Goal: Information Seeking & Learning: Learn about a topic

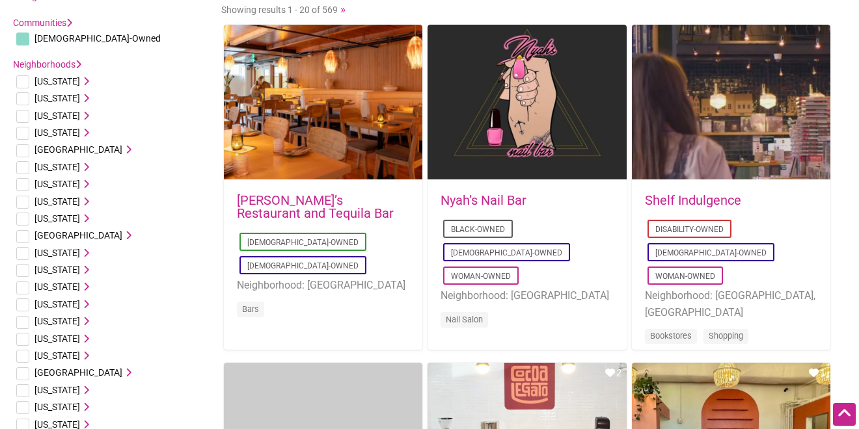
scroll to position [104, 0]
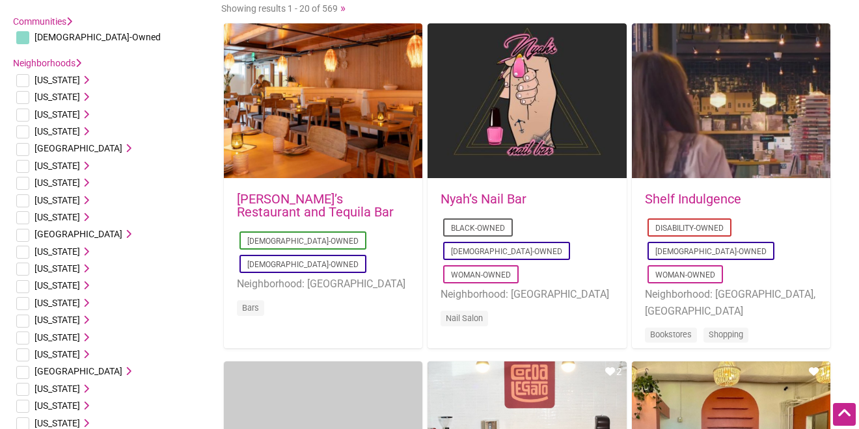
click at [25, 306] on input "checkbox" at bounding box center [22, 303] width 13 height 13
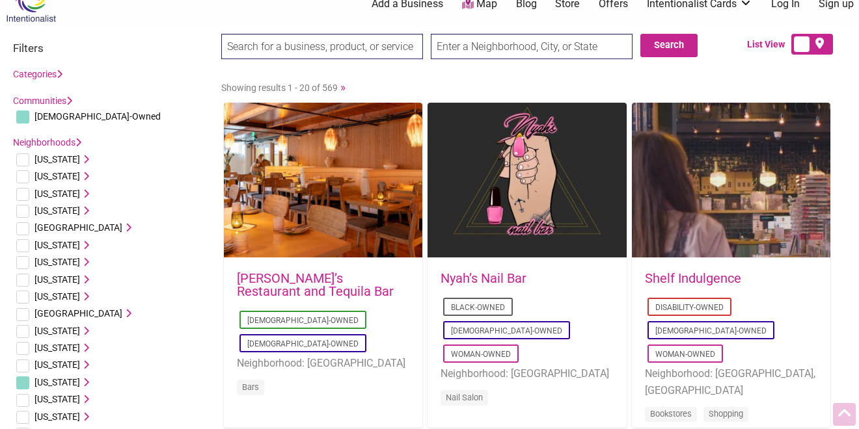
scroll to position [0, 0]
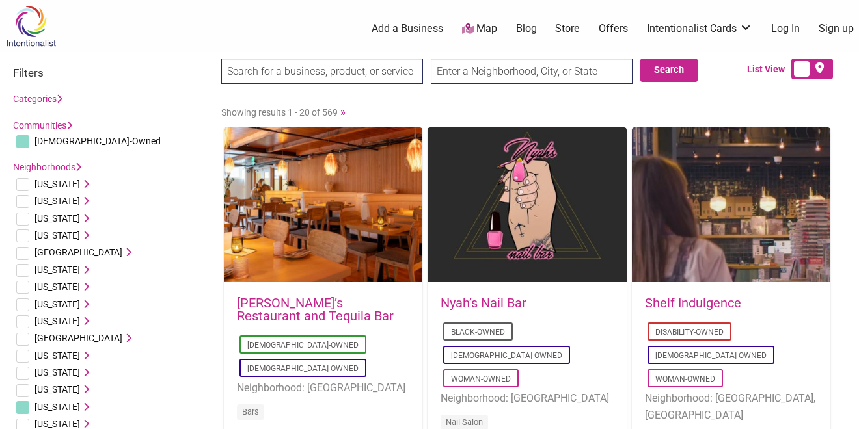
click at [28, 407] on input "checkbox" at bounding box center [22, 407] width 13 height 13
checkbox input "false"
click at [47, 405] on span "Illinois" at bounding box center [57, 407] width 46 height 10
click at [493, 59] on input "text" at bounding box center [532, 71] width 202 height 25
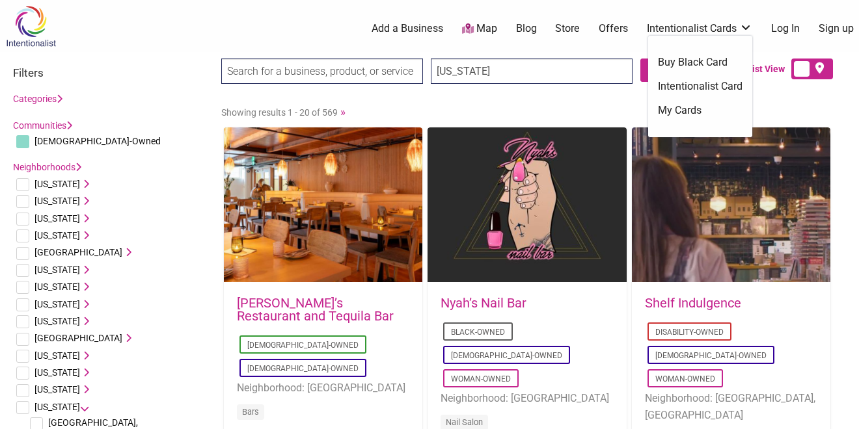
type input "Illinois"
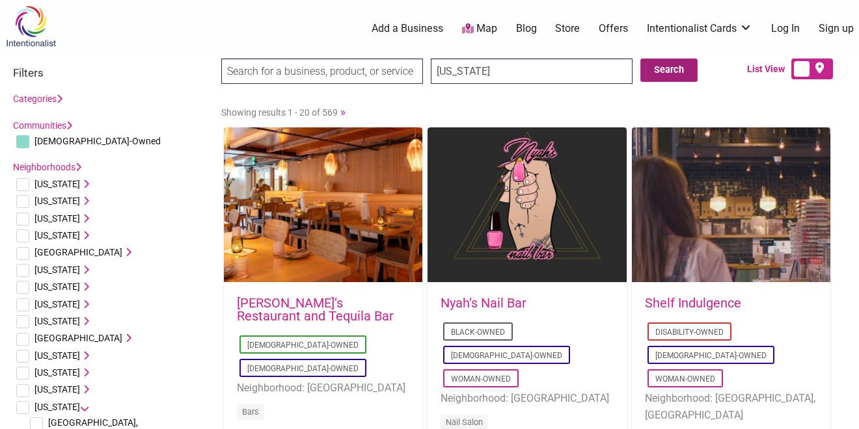
click at [669, 75] on button "Search" at bounding box center [668, 70] width 57 height 23
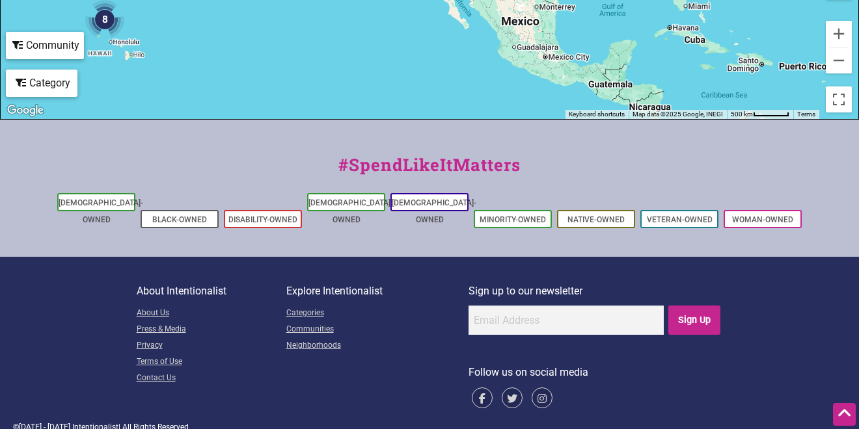
scroll to position [166, 0]
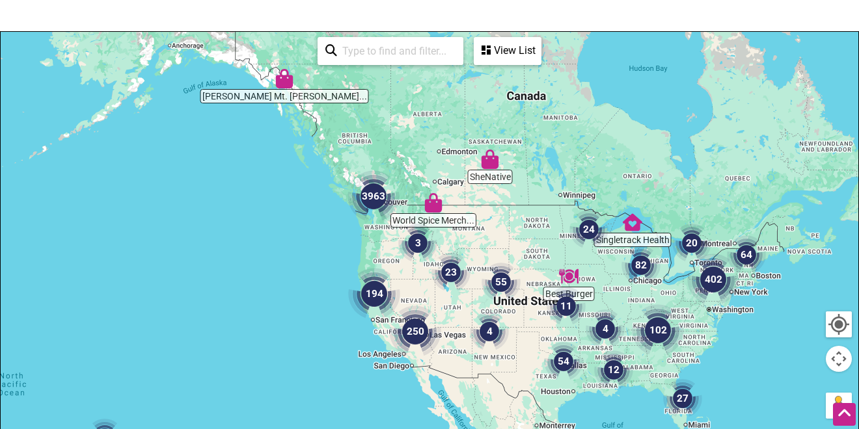
click at [599, 256] on div at bounding box center [429, 285] width 857 height 506
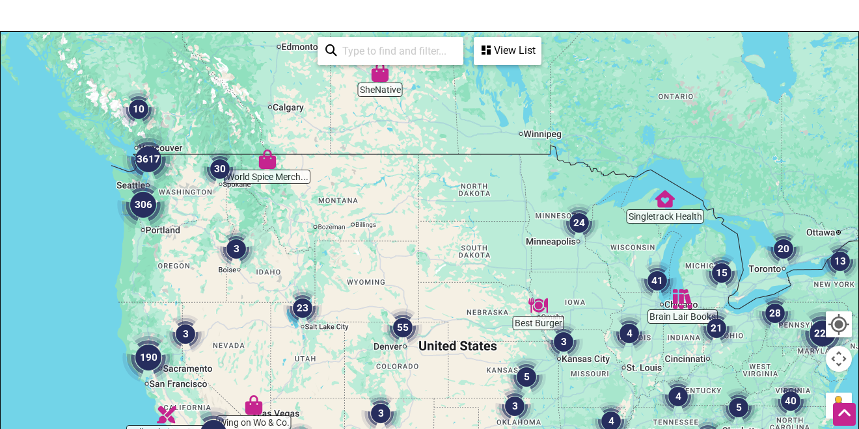
click at [614, 256] on div at bounding box center [429, 285] width 857 height 506
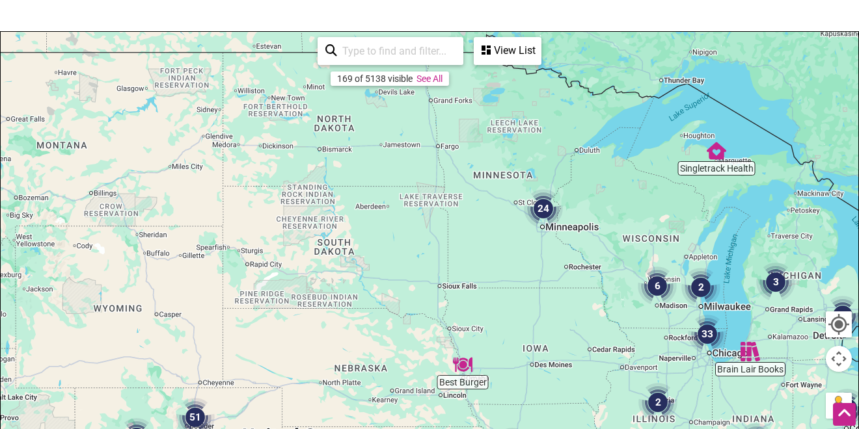
click at [649, 321] on div at bounding box center [429, 285] width 857 height 506
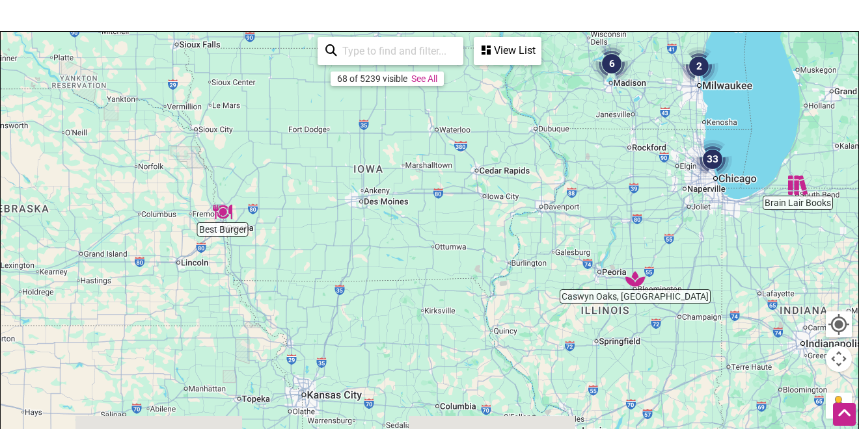
drag, startPoint x: 647, startPoint y: 339, endPoint x: 588, endPoint y: 126, distance: 221.2
click at [588, 126] on div at bounding box center [429, 285] width 857 height 506
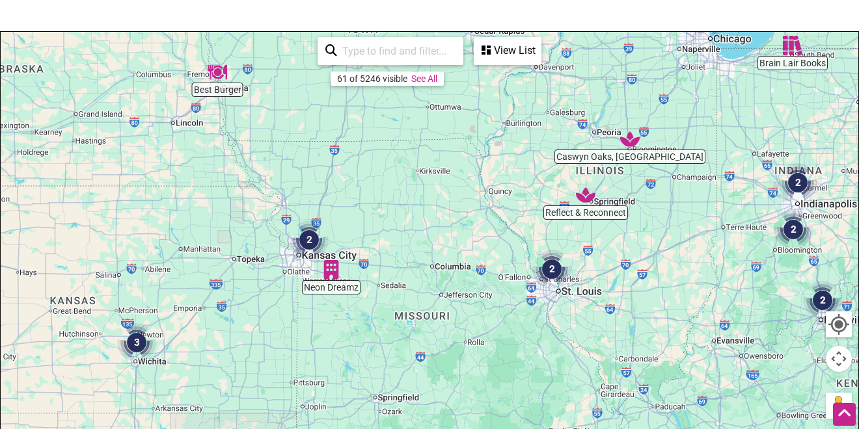
drag, startPoint x: 587, startPoint y: 309, endPoint x: 582, endPoint y: 172, distance: 136.7
click at [582, 172] on div at bounding box center [429, 285] width 857 height 506
click at [626, 159] on div at bounding box center [429, 285] width 857 height 506
click at [583, 220] on div at bounding box center [429, 285] width 857 height 506
click at [583, 212] on div at bounding box center [429, 285] width 857 height 506
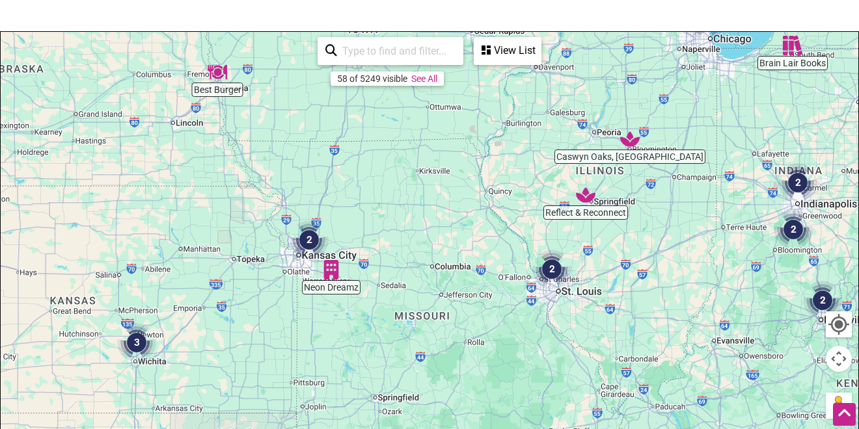
click at [583, 212] on div at bounding box center [429, 285] width 857 height 506
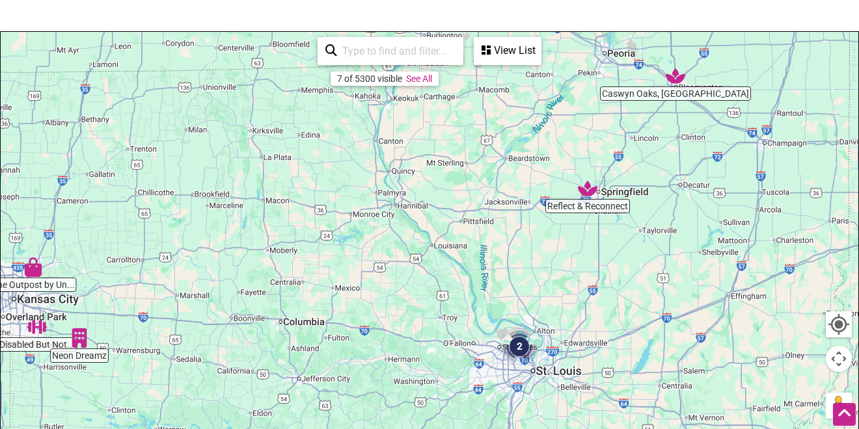
click at [583, 209] on div at bounding box center [429, 285] width 857 height 506
click at [420, 79] on link "See All" at bounding box center [419, 78] width 26 height 10
